Goal: Information Seeking & Learning: Learn about a topic

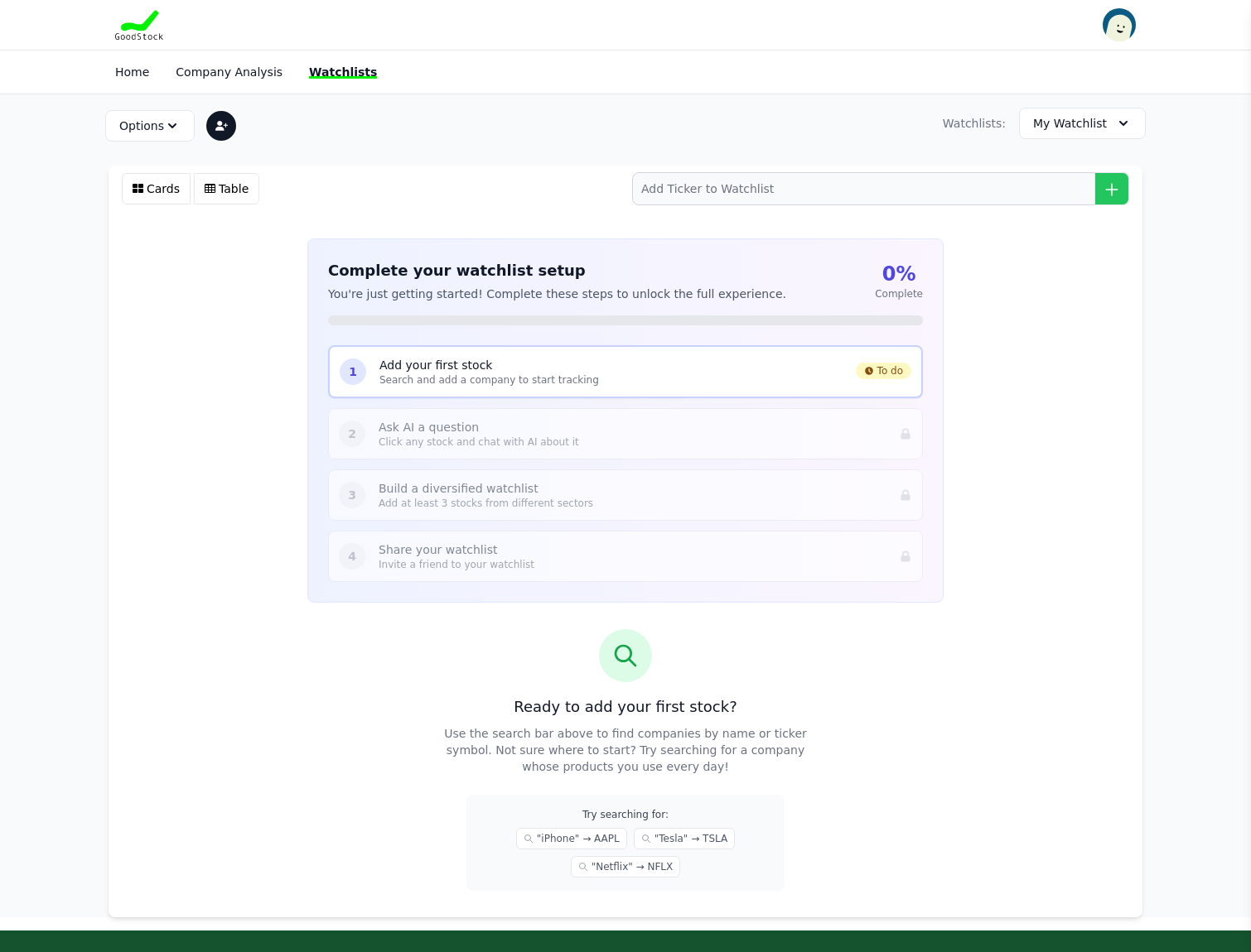
click at [478, 436] on p "Click any stock and chat with AI about it" at bounding box center [632, 442] width 507 height 13
click at [144, 117] on button "Options" at bounding box center [150, 125] width 90 height 31
click at [43, 132] on section "Options Primary Watchlist Rename Watchlist Sharing Settings Delete Watchlist Wa…" at bounding box center [626, 505] width 1251 height 823
click at [232, 74] on link "Company Analysis" at bounding box center [229, 71] width 107 height 13
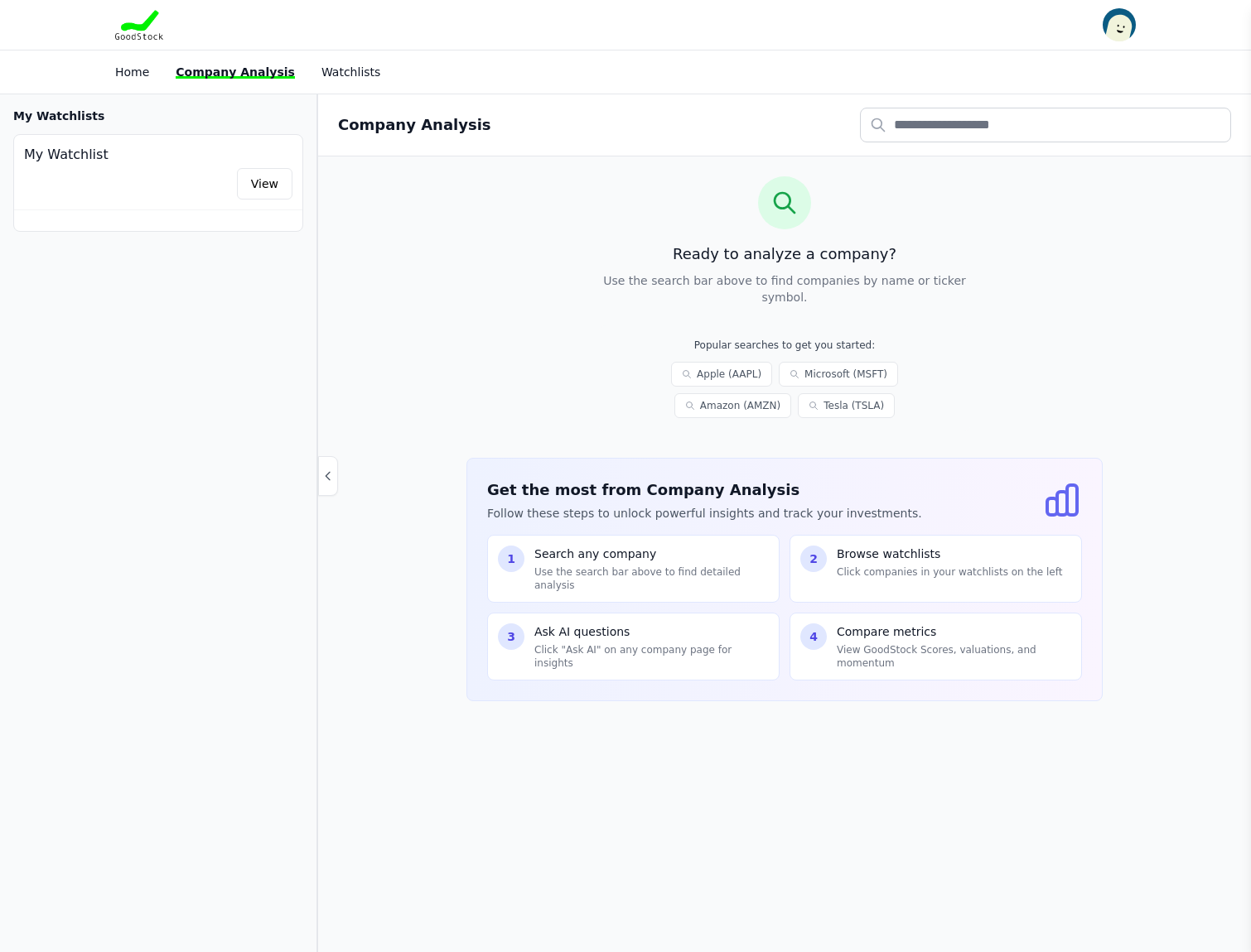
click at [892, 578] on p "Click companies in your watchlists on the left" at bounding box center [950, 572] width 225 height 13
click at [282, 183] on link "View" at bounding box center [265, 184] width 56 height 31
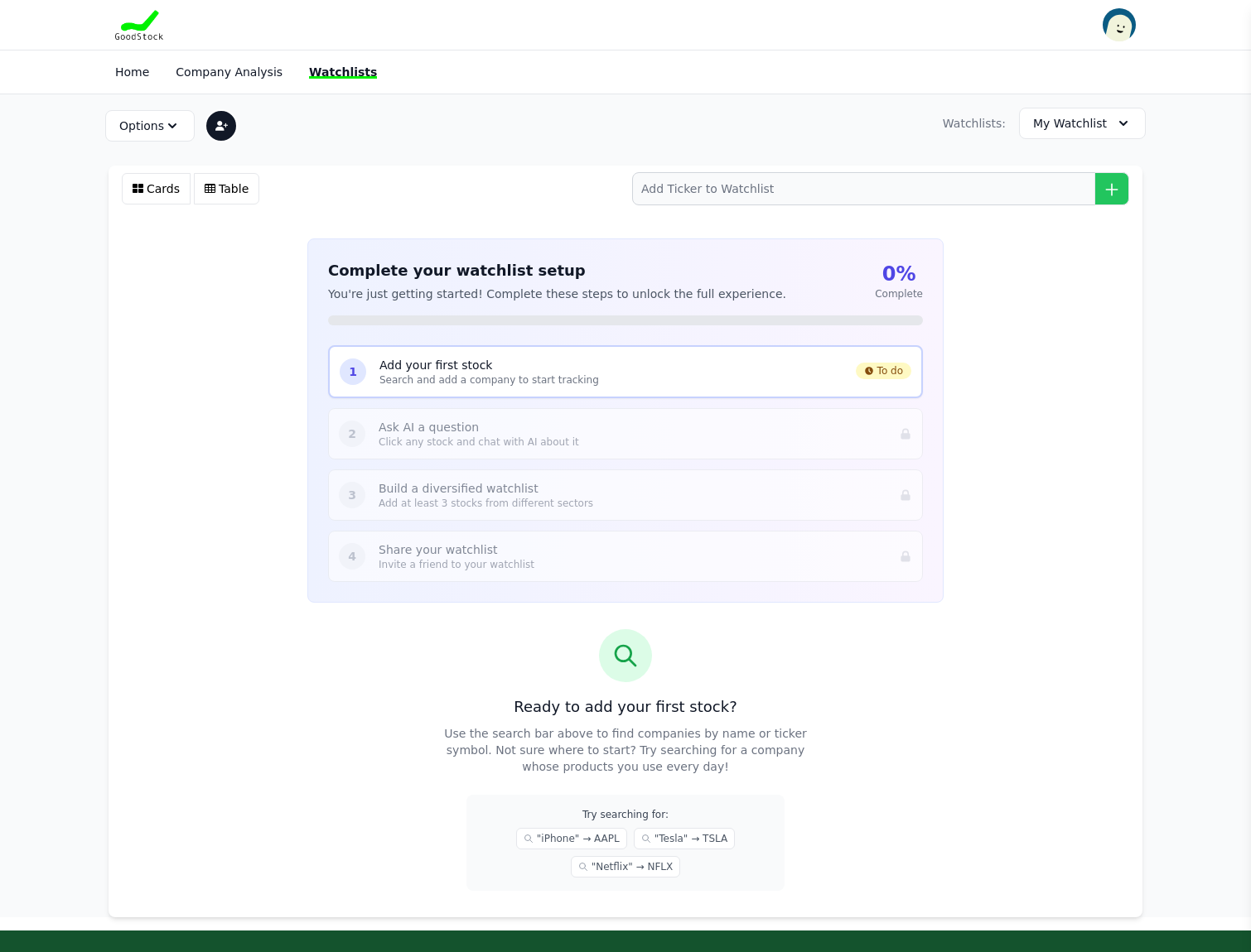
click at [273, 183] on div "Cards Table" at bounding box center [194, 189] width 158 height 47
click at [372, 74] on link "Watchlists" at bounding box center [343, 71] width 68 height 13
click at [526, 134] on div "Options Primary Watchlist Rename Watchlist Sharing Settings Delete Watchlist Wa…" at bounding box center [626, 123] width 1061 height 58
click at [150, 185] on button "Cards" at bounding box center [156, 189] width 69 height 31
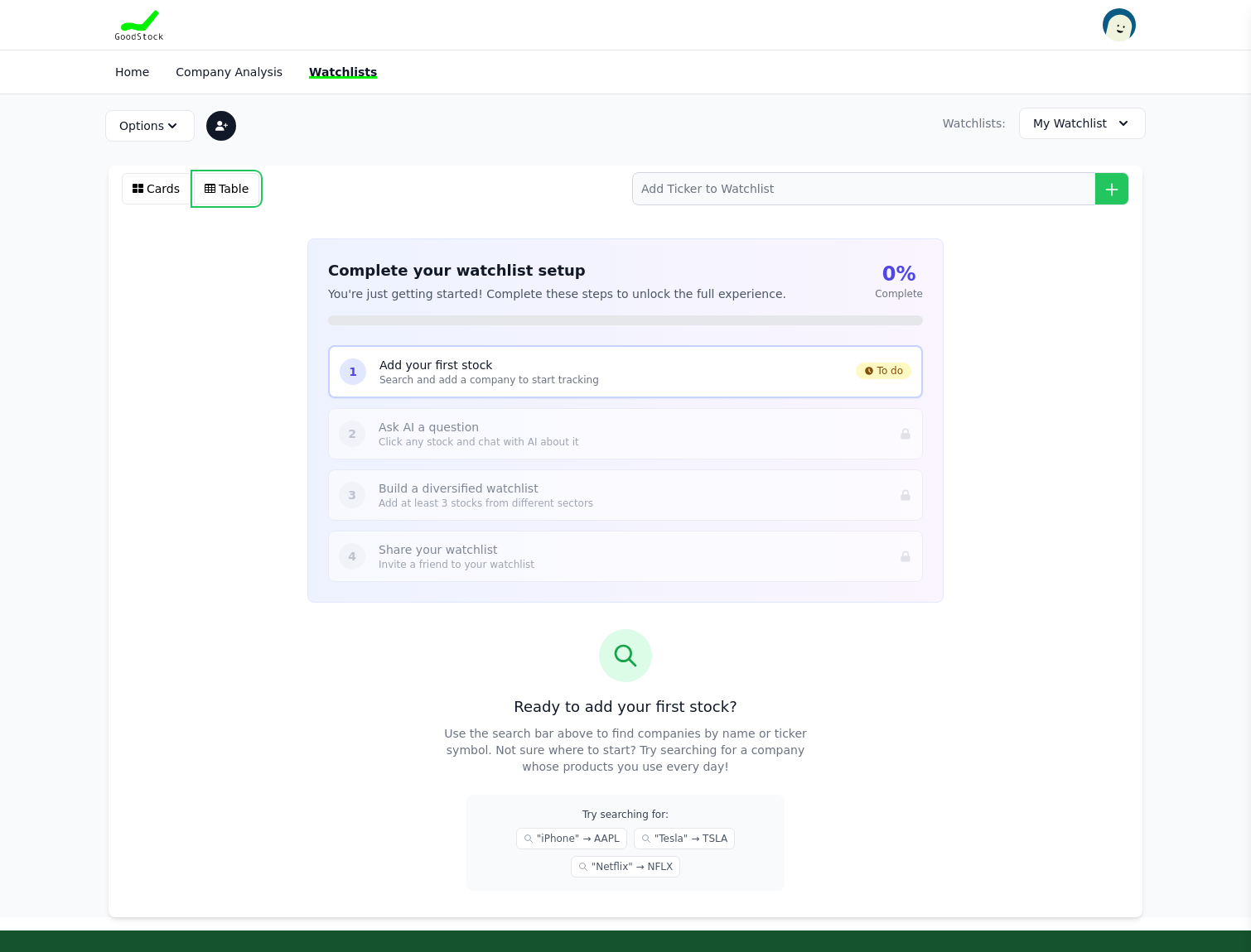
click at [228, 186] on button "Table" at bounding box center [226, 189] width 65 height 31
click at [265, 73] on link "Company Analysis" at bounding box center [229, 71] width 107 height 13
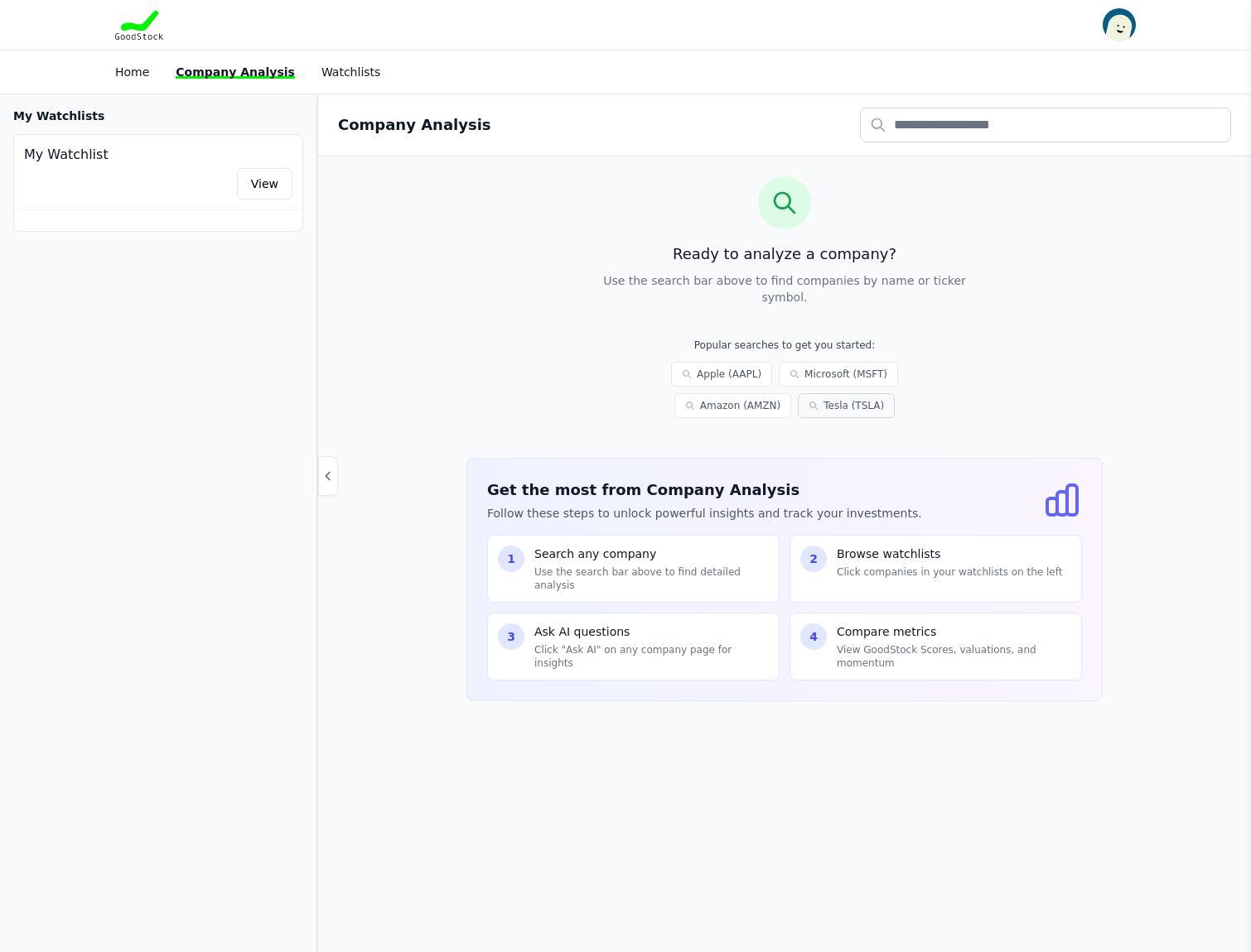
click at [854, 408] on link "Tesla (TSLA)" at bounding box center [846, 406] width 97 height 25
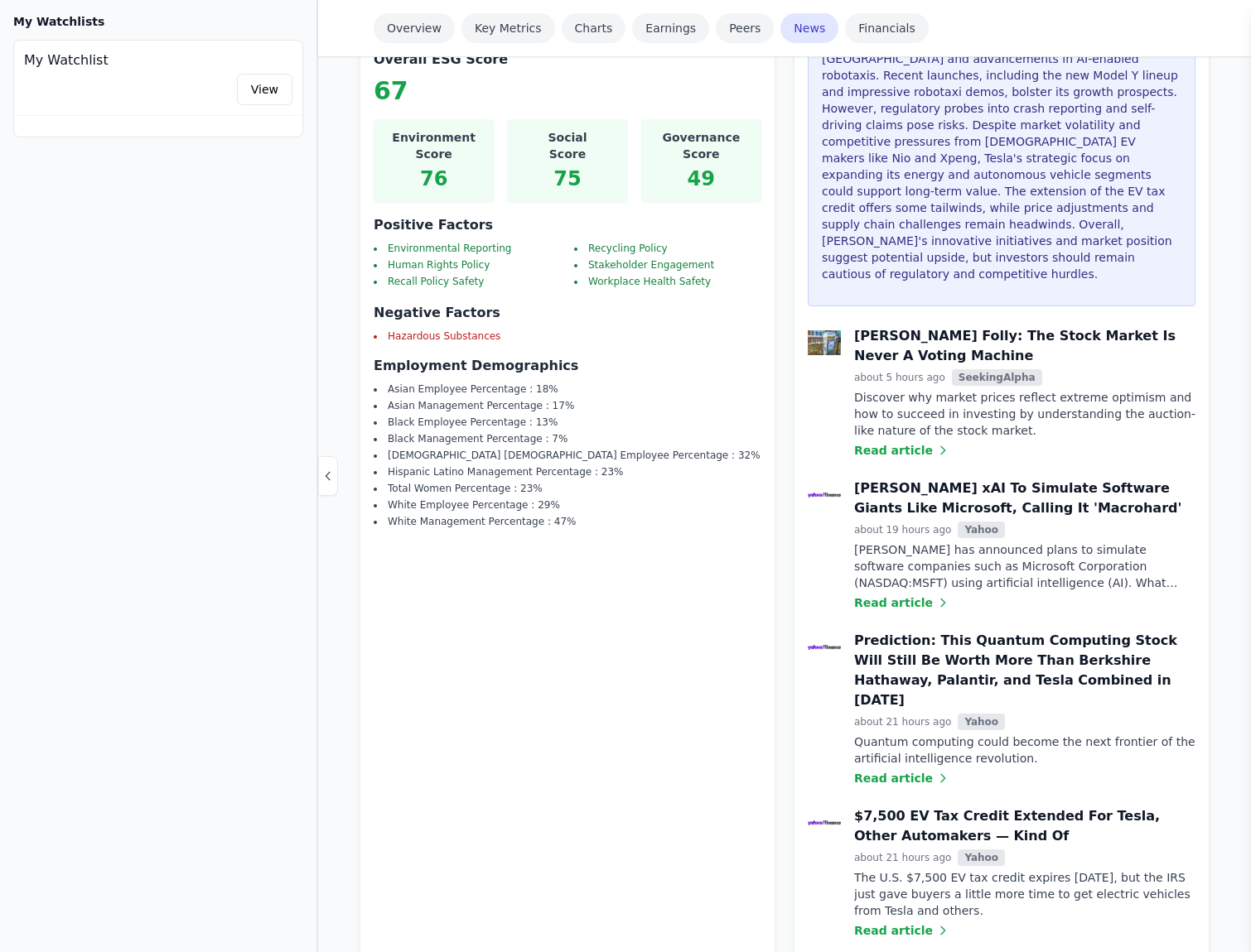
scroll to position [2816, 0]
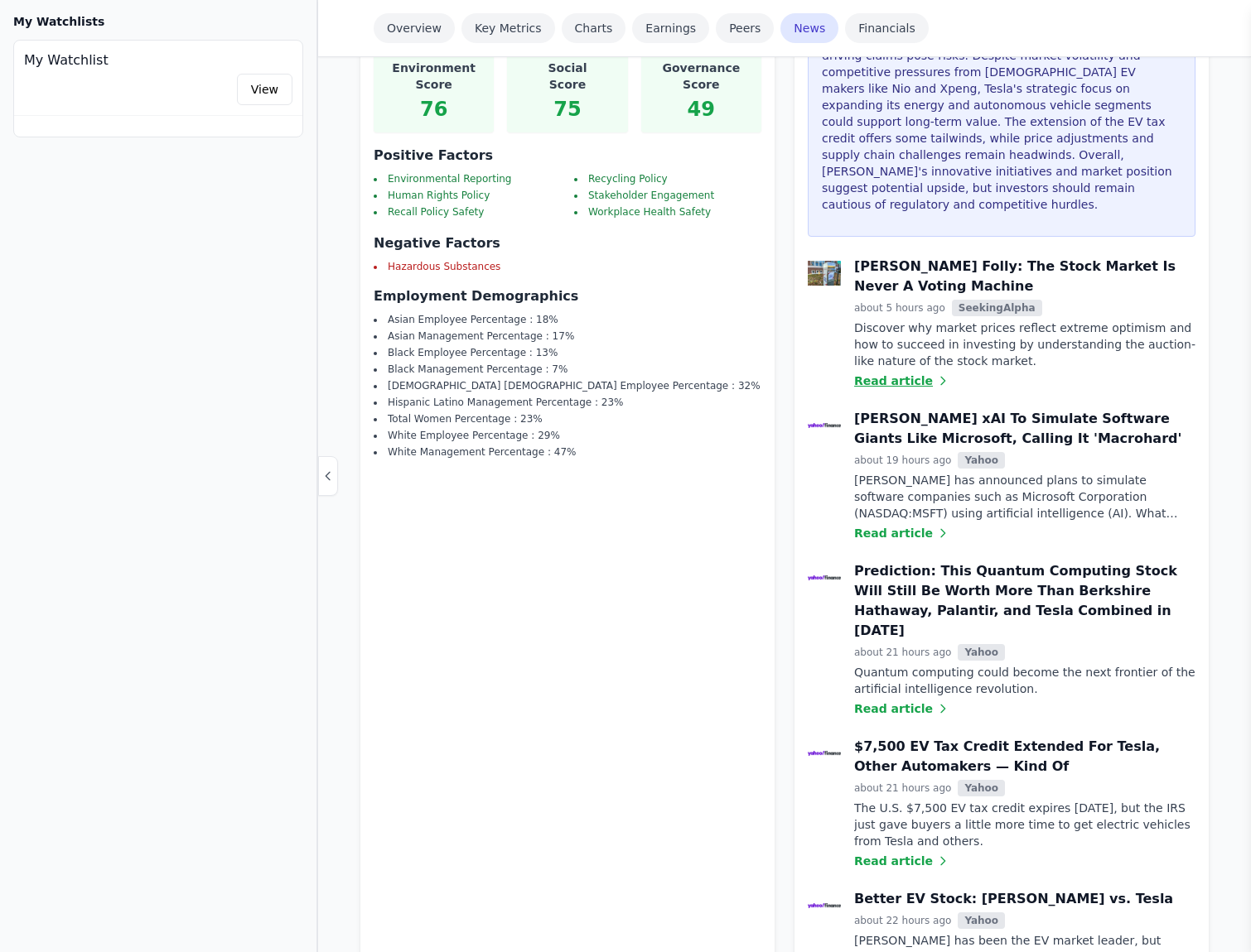
click at [895, 373] on link "Read article" at bounding box center [1025, 381] width 342 height 16
